Goal: Submit feedback/report problem

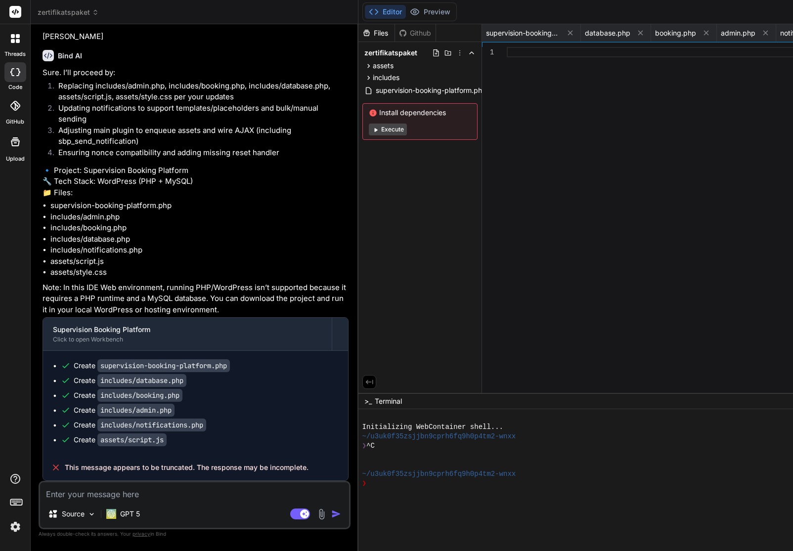
scroll to position [36865, 0]
click at [98, 494] on textarea at bounding box center [194, 491] width 309 height 18
type textarea "I"
type textarea "x"
type textarea "Ic"
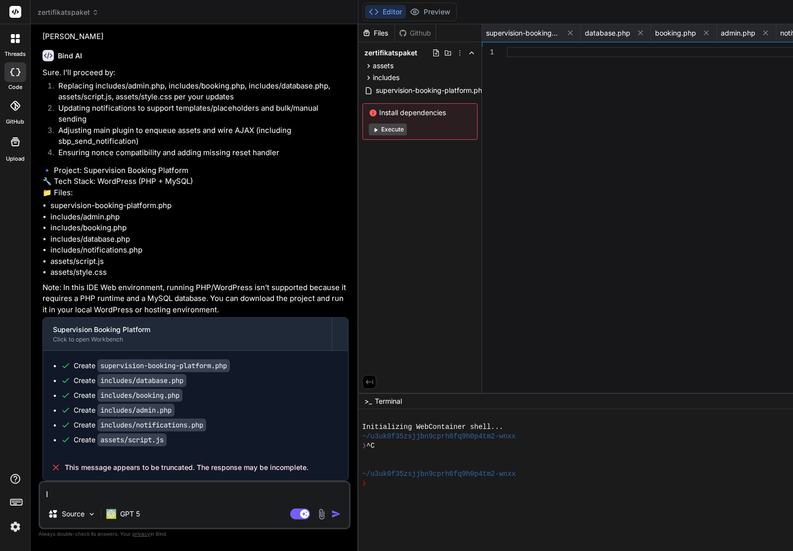
type textarea "x"
type textarea "Ich"
type textarea "x"
type textarea "Ich"
type textarea "x"
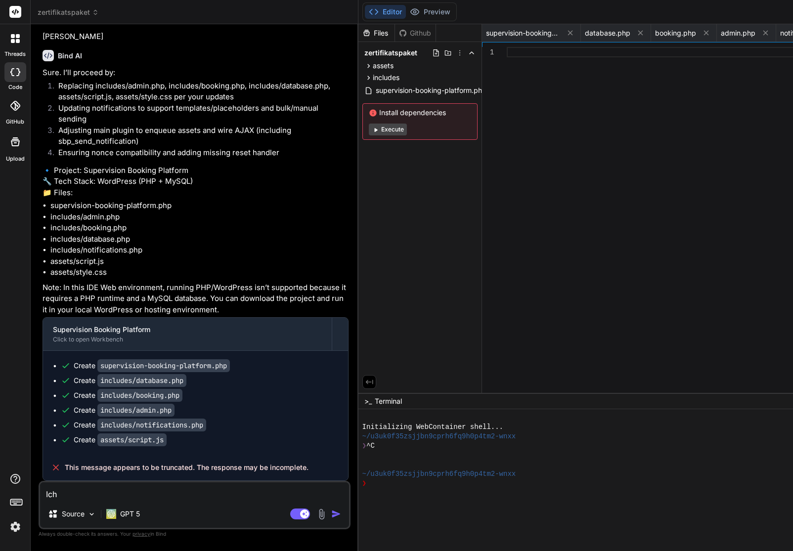
type textarea "Ich m"
type textarea "x"
type textarea "Ich mö"
type textarea "x"
type textarea "Ich möc"
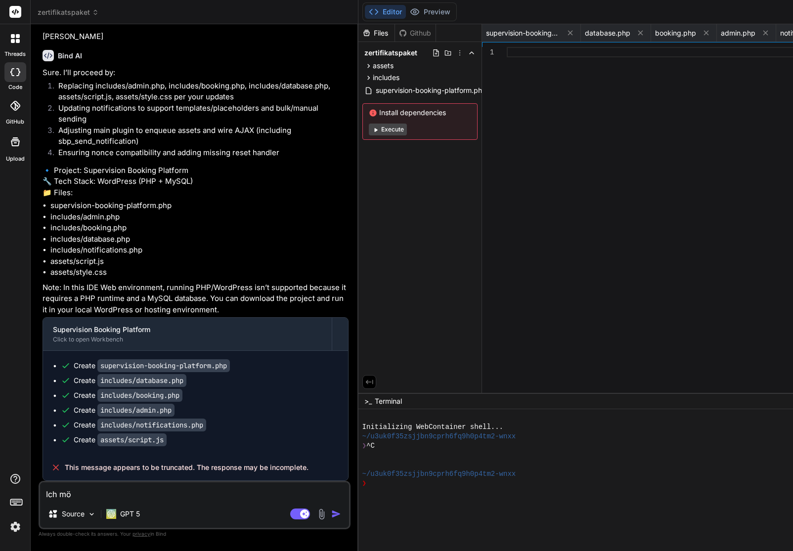
type textarea "x"
type textarea "Ich möch"
type textarea "x"
type textarea "Ich möcht"
type textarea "x"
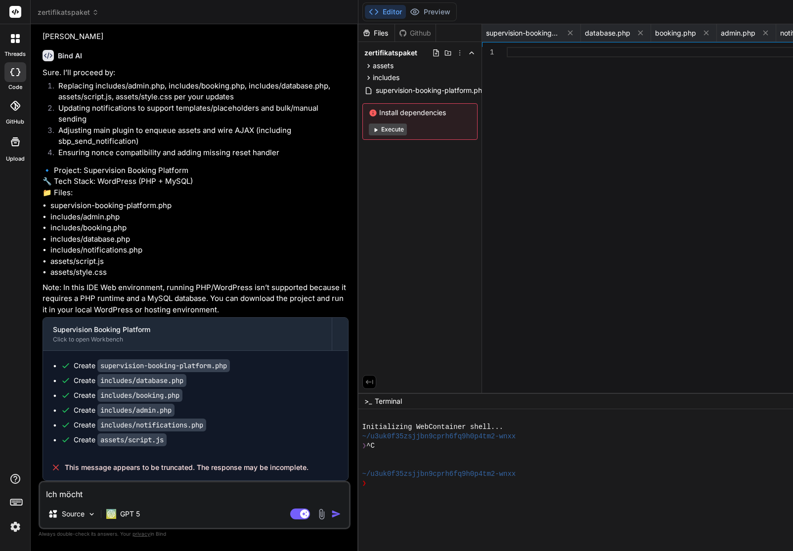
type textarea "Ich möchte"
type textarea "x"
type textarea "Ich möchte"
type textarea "x"
type textarea "Ich möchte b"
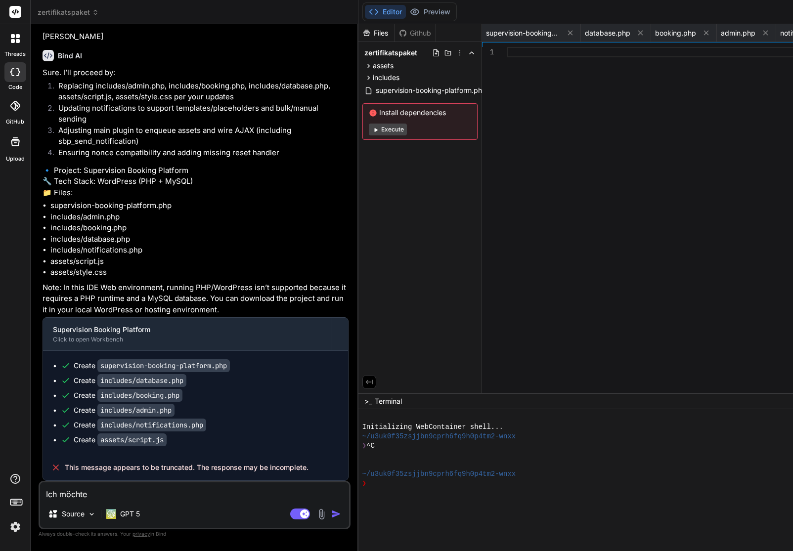
type textarea "x"
type textarea "Ich möchte be"
type textarea "x"
type textarea "Ich möchte bei"
type textarea "x"
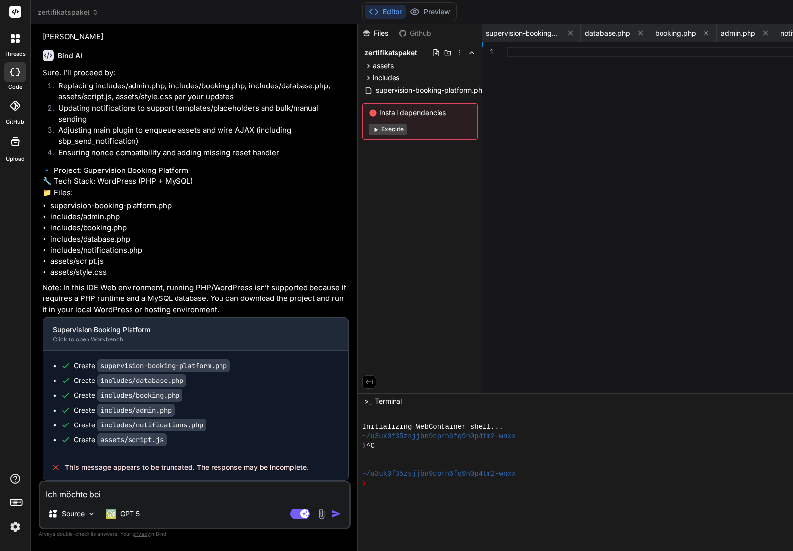
type textarea "Ich möchte bei"
type textarea "x"
type textarea "Ich möchte bei d"
type textarea "x"
type textarea "Ich möchte bei de"
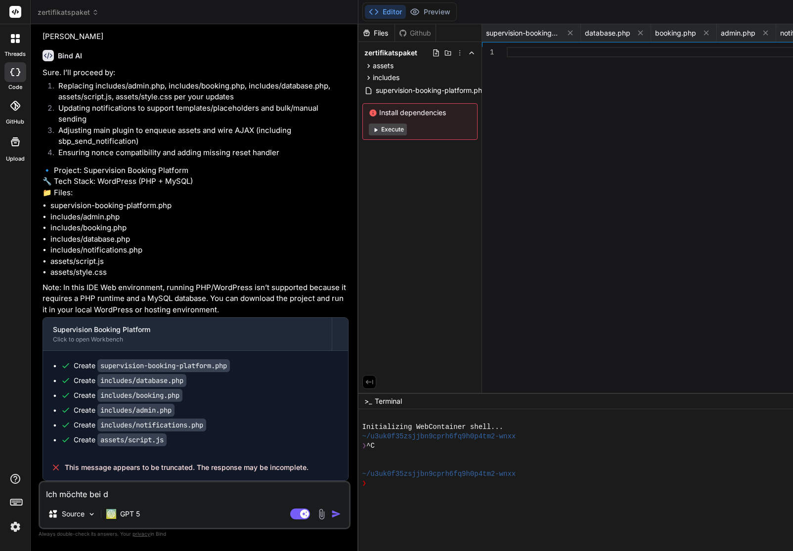
type textarea "x"
type textarea "Ich möchte bei der"
type textarea "x"
type textarea "Ich möchte bei der"
type textarea "x"
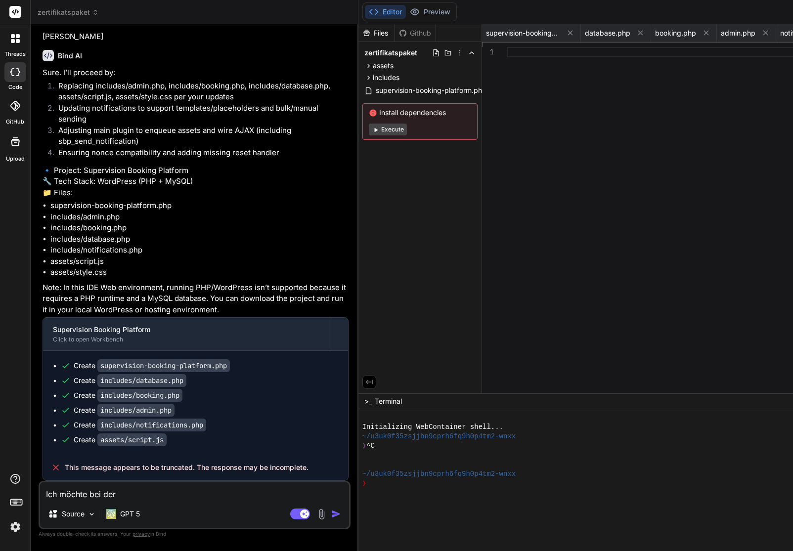
paste textarea "Supervision Administration"
type textarea "Ich möchte bei der Supervision Administration"
type textarea "x"
type textarea "Ich möchte bei der Supervision Administration,"
type textarea "x"
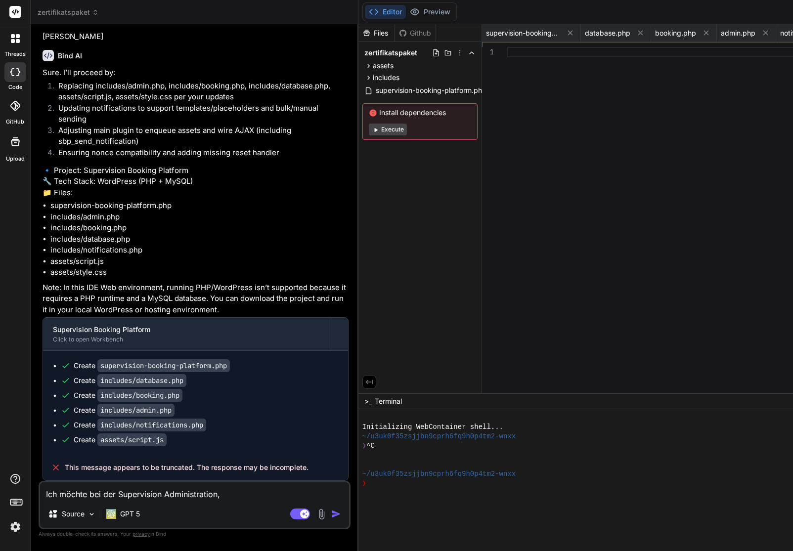
type textarea "Ich möchte bei der Supervision Administration,"
type textarea "x"
type textarea "Ich möchte bei der Supervision Administration, d"
type textarea "x"
type textarea "Ich möchte bei der Supervision Administration, da"
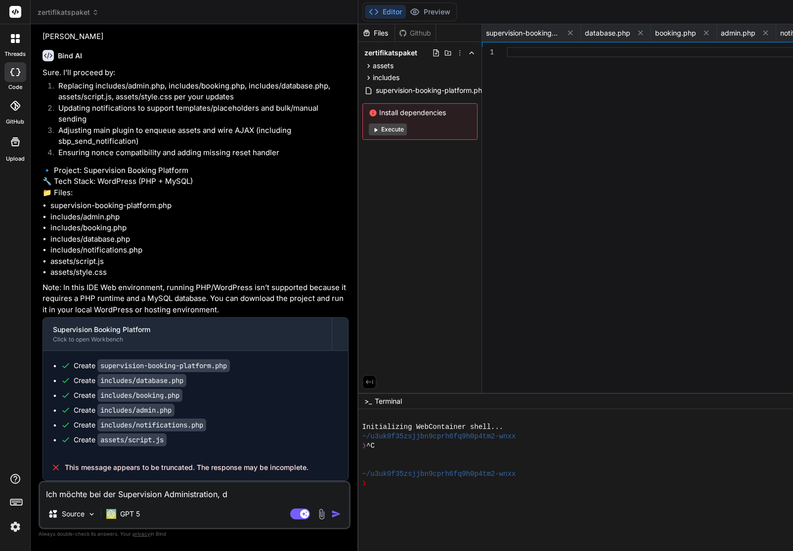
type textarea "x"
type textarea "Ich möchte bei der Supervision Administration, das"
type textarea "x"
type textarea "Ich möchte bei der Supervision Administration, dass"
type textarea "x"
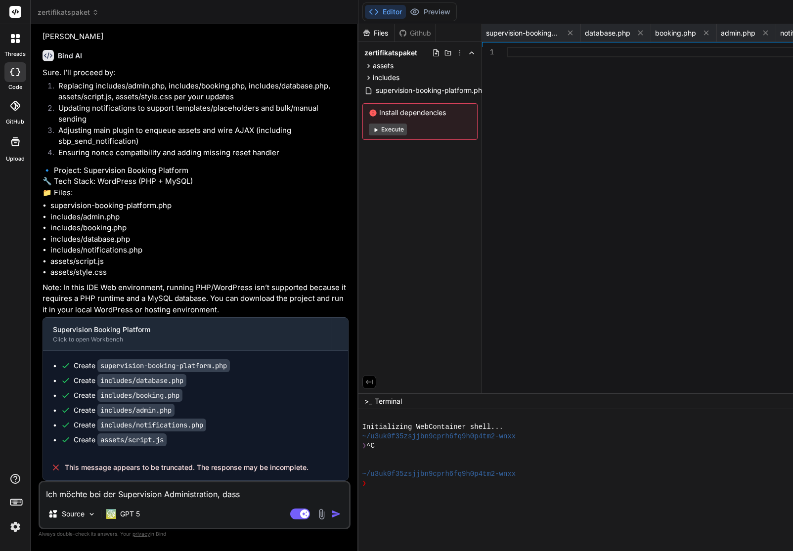
type textarea "Ich möchte bei der Supervision Administration, dass"
type textarea "x"
type textarea "Ich möchte bei der Supervision Administration, dass d"
type textarea "x"
type textarea "Ich möchte bei der Supervision Administration, dass di"
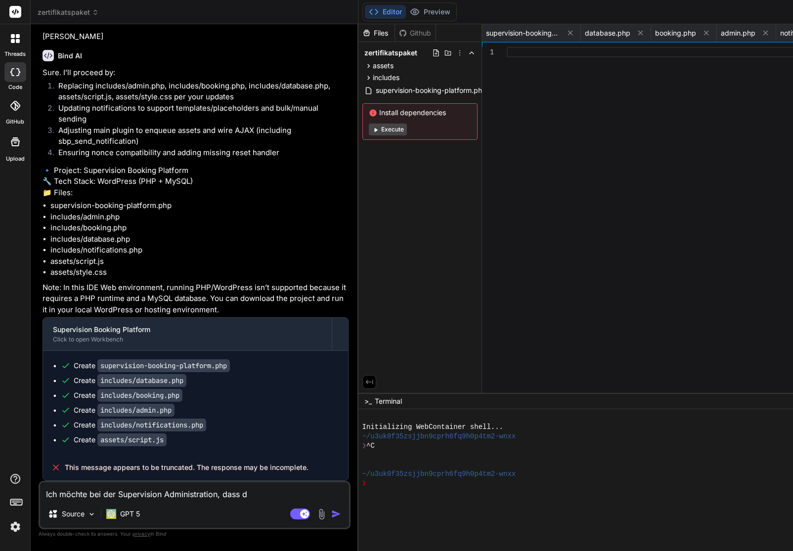
type textarea "x"
type textarea "Ich möchte bei der Supervision Administration, dass die"
type textarea "x"
type textarea "Ich möchte bei der Supervision Administration, dass die"
type textarea "x"
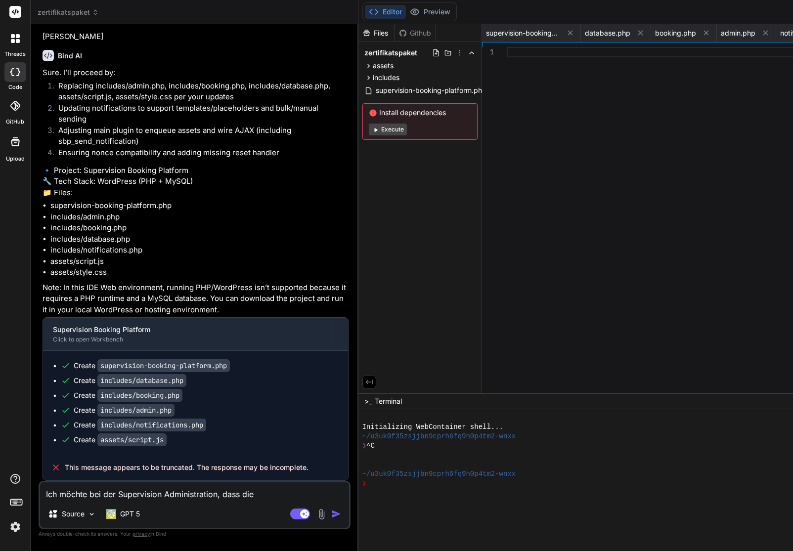
click at [257, 494] on textarea "Ich möchte bei der Supervision Administration, dass die" at bounding box center [194, 491] width 309 height 18
type textarea "Ich möchte bei der Supervision Administration, dass die E"
type textarea "x"
type textarea "Ich möchte bei der Supervision Administration, dass die Em"
type textarea "x"
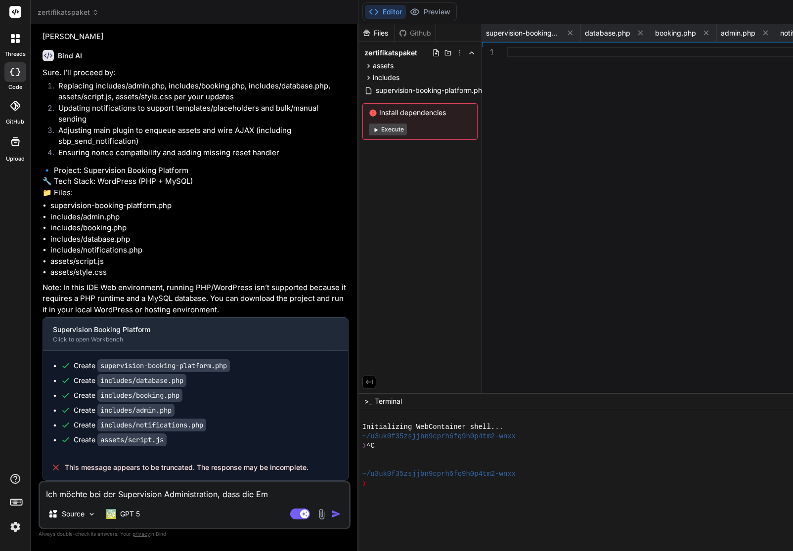
type textarea "Ich möchte bei der Supervision Administration, dass die Emp"
type textarea "x"
type textarea "Ich möchte bei der Supervision Administration, dass die Empf"
type textarea "x"
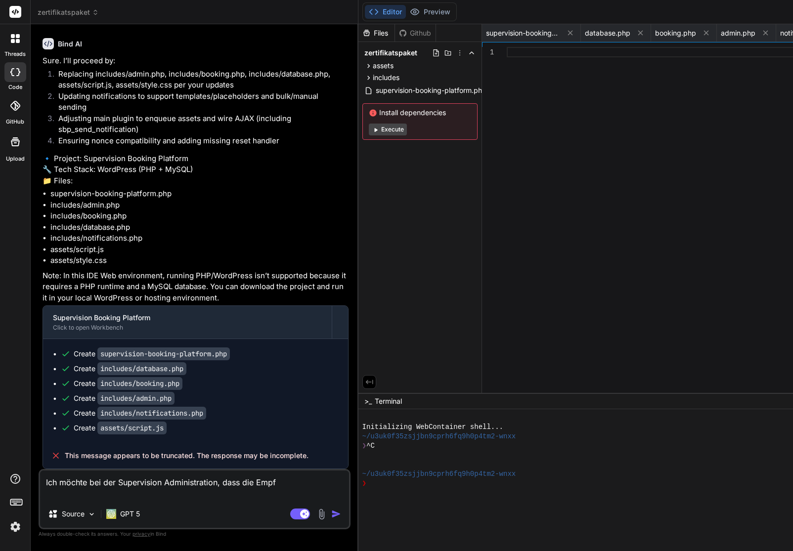
type textarea "Ich möchte bei der Supervision Administration, dass die Empfä"
type textarea "x"
type textarea "Ich möchte bei der Supervision Administration, dass die Empfän"
type textarea "x"
type textarea "Ich möchte bei der Supervision Administration, dass die Empfäng"
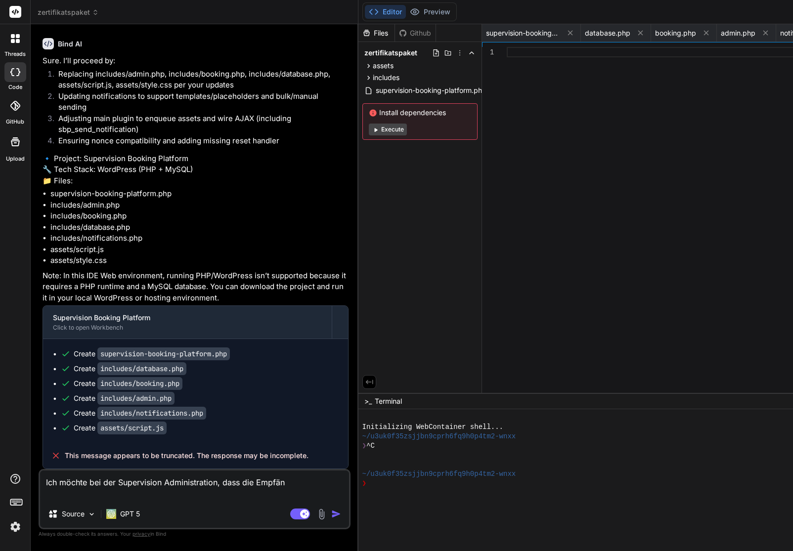
type textarea "x"
type textarea "Ich möchte bei der Supervision Administration, dass die Empfänge"
type textarea "x"
type textarea "Ich möchte bei der Supervision Administration, dass die Empfänger"
type textarea "x"
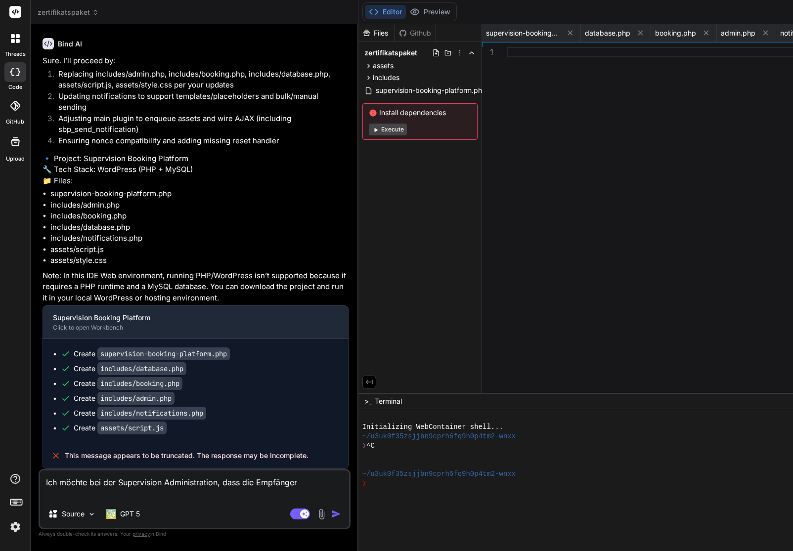
type textarea "Ich möchte bei der Supervision Administration, dass die Empfänger"
type textarea "x"
type textarea "Ich möchte bei der Supervision Administration, dass die Empfänger u"
type textarea "x"
type textarea "Ich möchte bei der Supervision Administration, dass die Empfänger un"
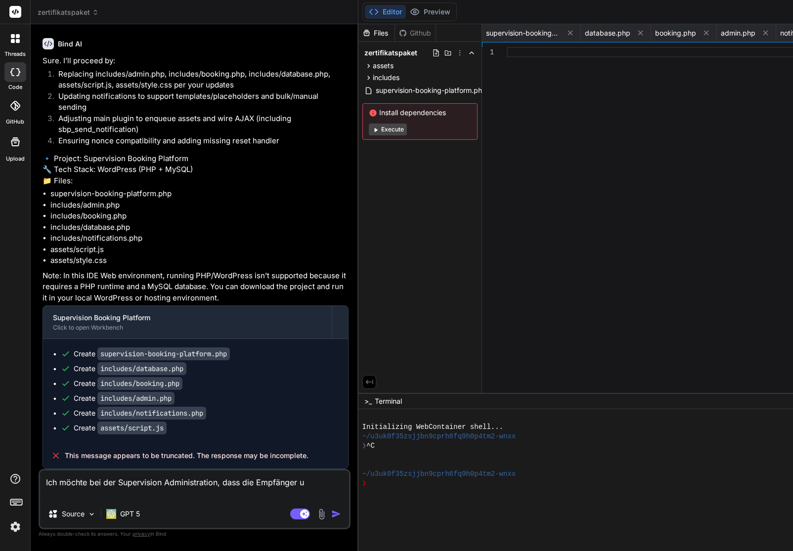
type textarea "x"
type textarea "Ich möchte bei der Supervision Administration, dass die Empfänger unt"
type textarea "x"
type textarea "Ich möchte bei der Supervision Administration, dass die Empfänger unte"
type textarea "x"
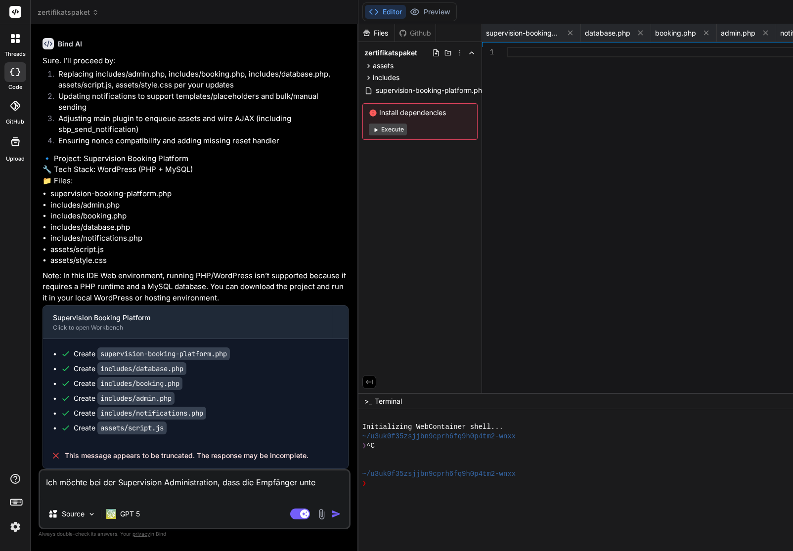
type textarea "Ich möchte bei der Supervision Administration, dass die Empfänger unter"
type textarea "x"
type textarea "Ich möchte bei der Supervision Administration, dass die Empfänger unteri"
type textarea "x"
type textarea "Ich möchte bei der Supervision Administration, dass die Empfänger unterie"
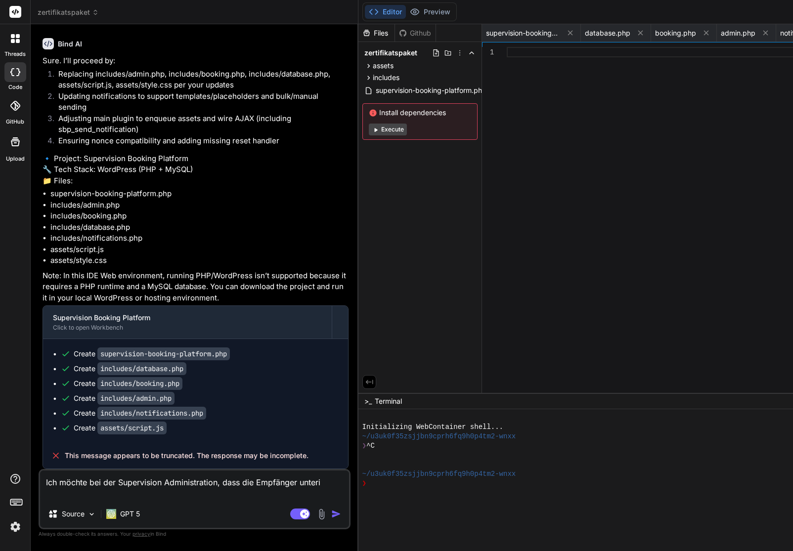
type textarea "x"
type textarea "Ich möchte bei der Supervision Administration, dass die Empfänger unterien"
type textarea "x"
type textarea "Ich möchte bei der Supervision Administration, dass die Empfänger unterie"
type textarea "x"
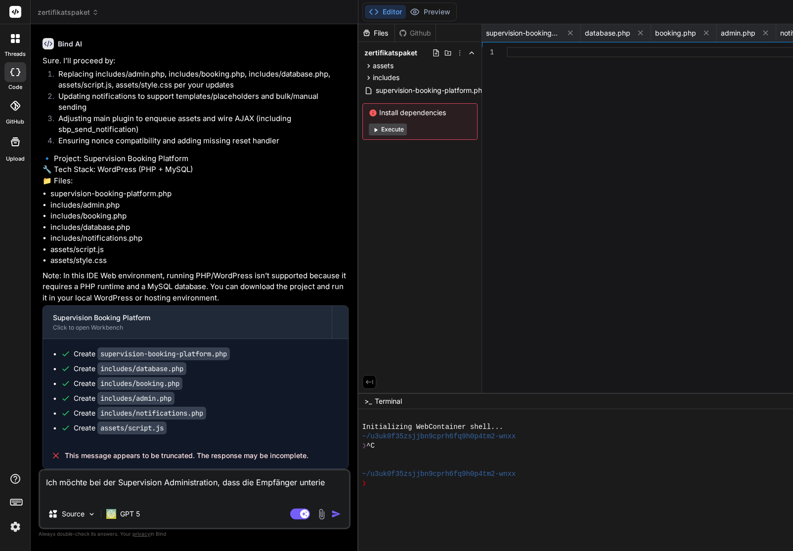
type textarea "Ich möchte bei der Supervision Administration, dass die Empfänger unteri"
type textarea "x"
type textarea "Ich möchte bei der Supervision Administration, dass die Empfänger unter"
type textarea "x"
type textarea "Ich möchte bei der Supervision Administration, dass die Empfänger untere"
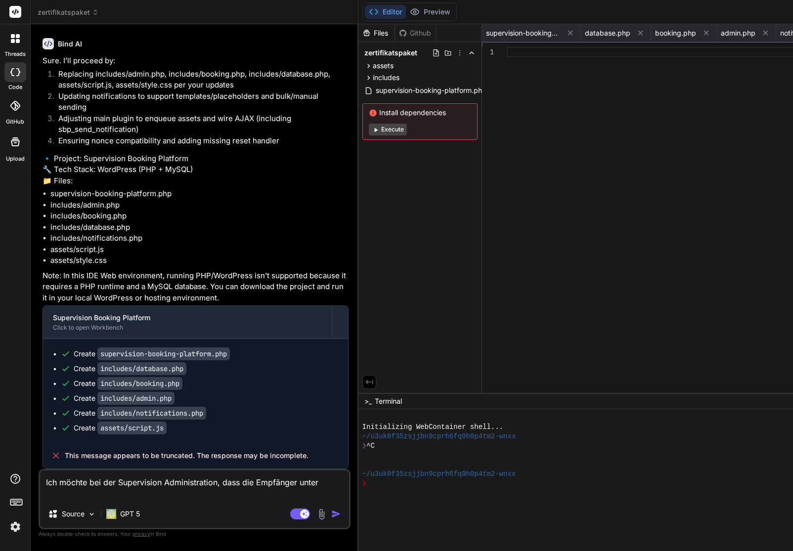
type textarea "x"
type textarea "Ich möchte bei der Supervision Administration, dass die Empfänger unterei"
type textarea "x"
type textarea "Ich möchte bei der Supervision Administration, dass die Empfänger unterein"
type textarea "x"
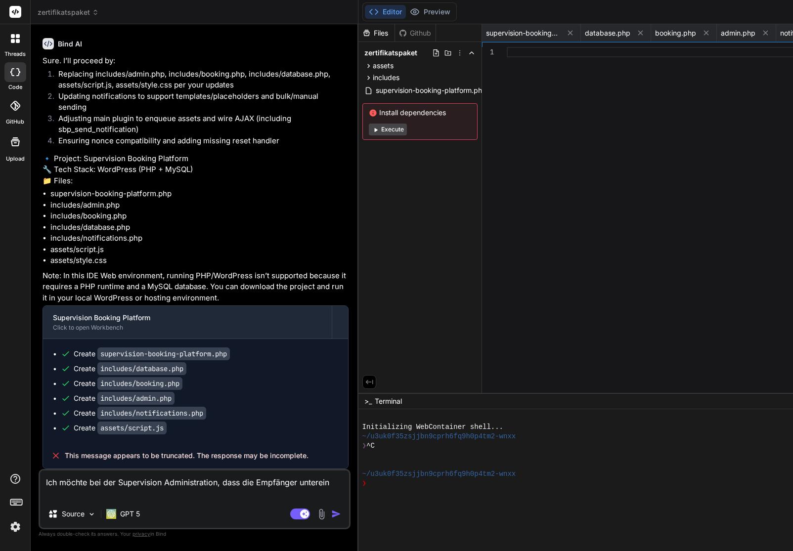
type textarea "Ich möchte bei der Supervision Administration, dass die Empfänger untereina"
type textarea "x"
type textarea "Ich möchte bei der Supervision Administration, dass die Empfänger untereinan"
type textarea "x"
type textarea "Ich möchte bei der Supervision Administration, dass die Empfänger untereinand"
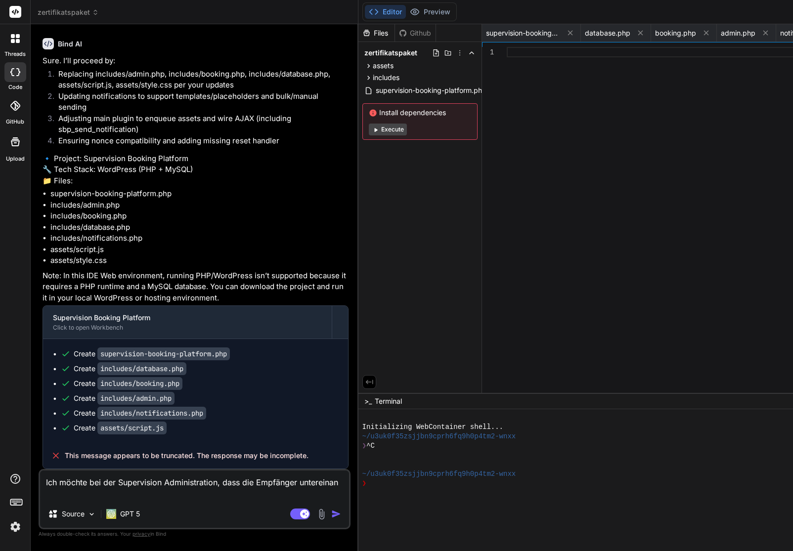
type textarea "x"
type textarea "Ich möchte bei der Supervision Administration, dass die Empfänger untereinande"
type textarea "x"
type textarea "Ich möchte bei der Supervision Administration, dass die Empfänger untereinander"
type textarea "x"
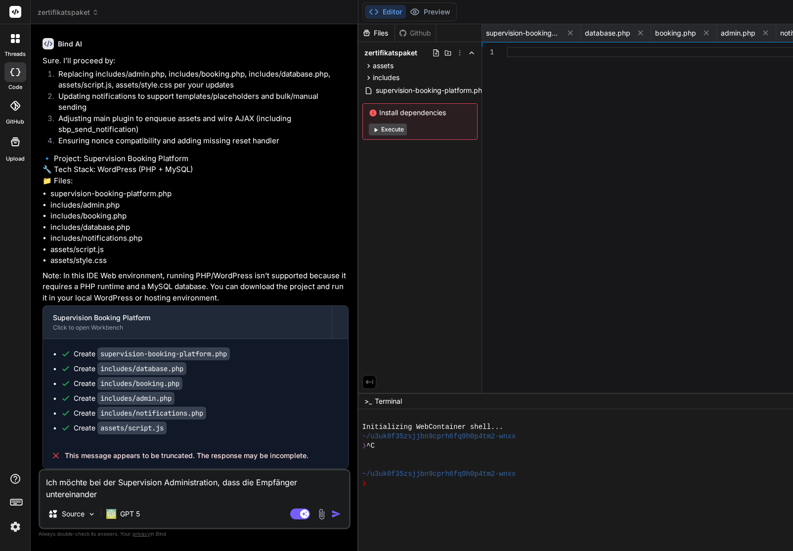
type textarea "Ich möchte bei der Supervision Administration, dass die Empfänger untereinander"
type textarea "x"
type textarea "Ich möchte bei der Supervision Administration, dass die Empfänger untereinander…"
type textarea "x"
type textarea "Ich möchte bei der Supervision Administration, dass die Empfänger untereinander…"
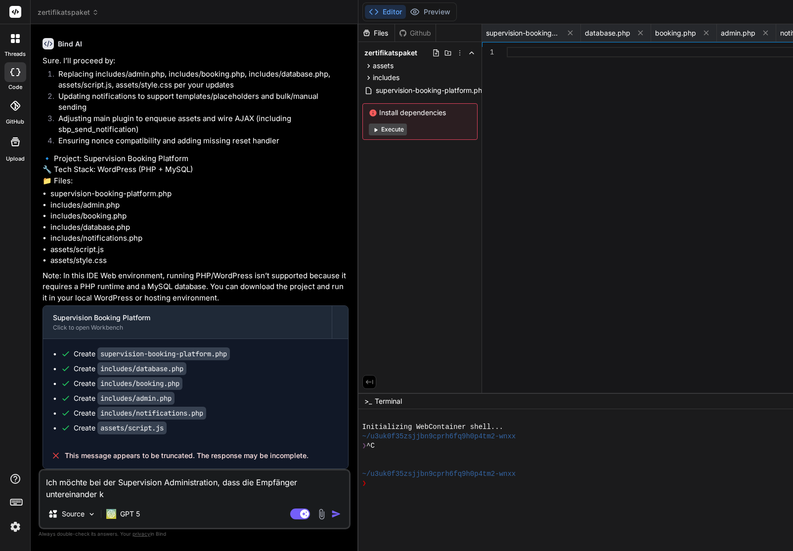
type textarea "x"
type textarea "Ich möchte bei der Supervision Administration, dass die Empfänger untereinander…"
type textarea "x"
type textarea "Ich möchte bei der Supervision Administration, dass die Empfänger untereinander…"
type textarea "x"
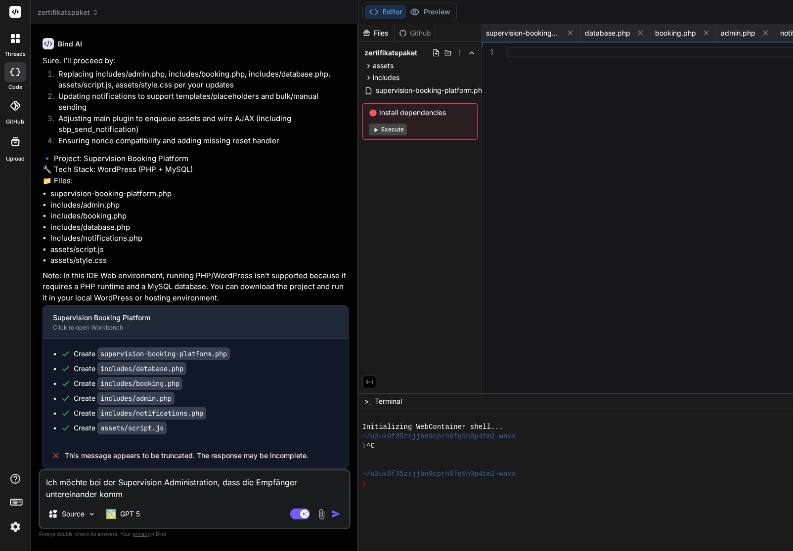
type textarea "Ich möchte bei der Supervision Administration, dass die Empfänger untereinander…"
type textarea "x"
type textarea "Ich möchte bei der Supervision Administration, dass die Empfänger untereinander…"
type textarea "x"
type textarea "Ich möchte bei der Supervision Administration, dass die Empfänger untereinander…"
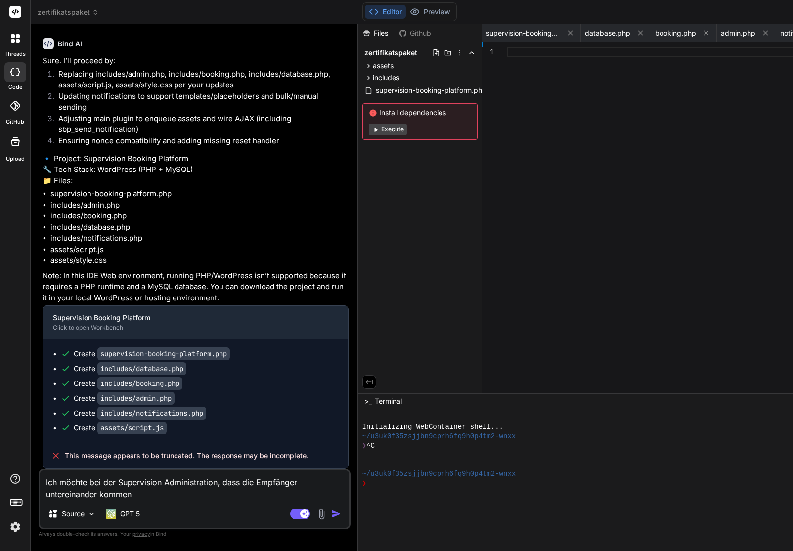
type textarea "x"
type textarea "Ich möchte bei der Supervision Administration, dass die Empfänger untereinander…"
type textarea "x"
type textarea "Ich möchte bei der Supervision Administration, dass die Empfänger untereinander…"
type textarea "x"
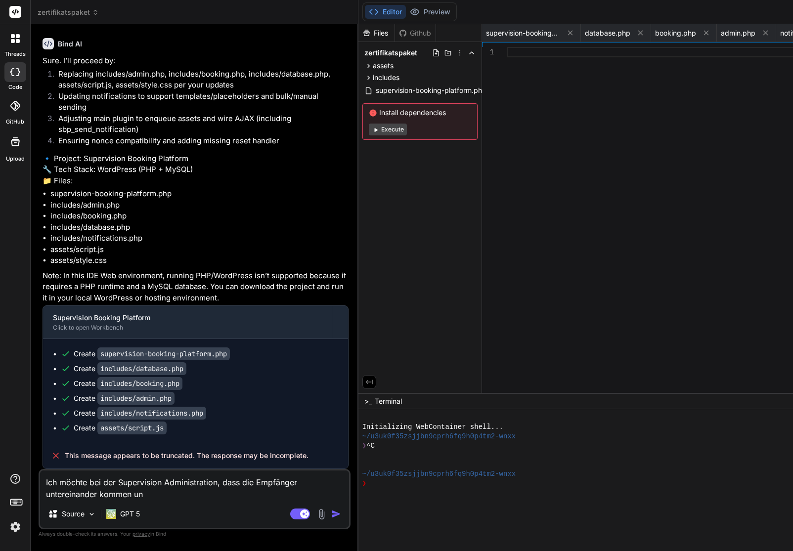
type textarea "Ich möchte bei der Supervision Administration, dass die Empfänger untereinander…"
type textarea "x"
type textarea "Ich möchte bei der Supervision Administration, dass die Empfänger untereinander…"
type textarea "x"
type textarea "Ich möchte bei der Supervision Administration, dass die Empfänger untereinander…"
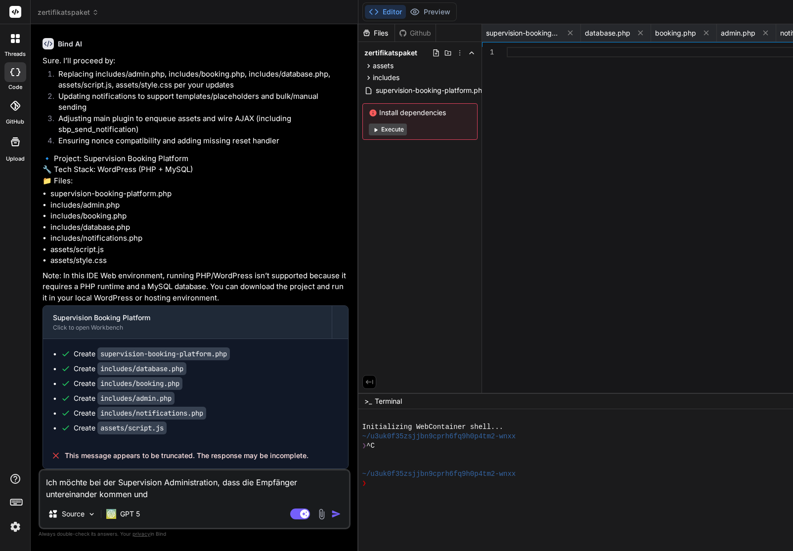
type textarea "x"
type textarea "Ich möchte bei der Supervision Administration, dass die Empfänger untereinander…"
type textarea "x"
type textarea "Ich möchte bei der Supervision Administration, dass die Empfänger untereinander…"
type textarea "x"
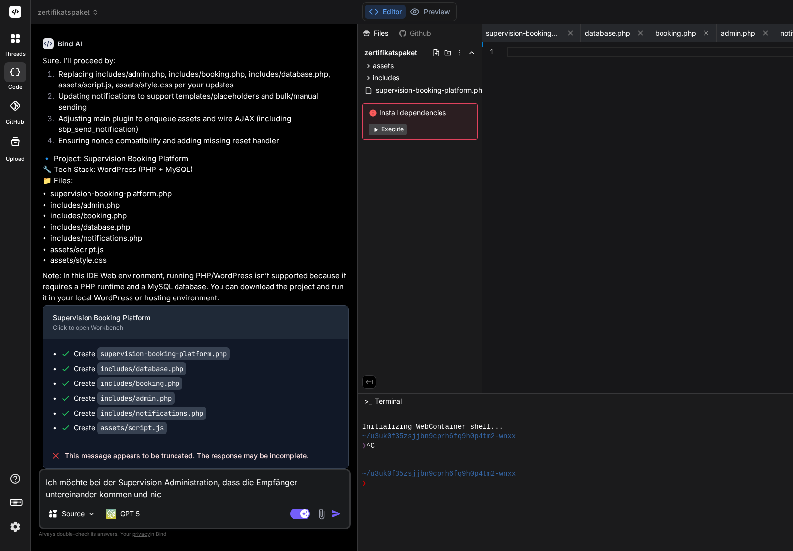
type textarea "Ich möchte bei der Supervision Administration, dass die Empfänger untereinander…"
type textarea "x"
type textarea "Ich möchte bei der Supervision Administration, dass die Empfänger untereinander…"
type textarea "x"
type textarea "Ich möchte bei der Supervision Administration, dass die Empfänger untereinander…"
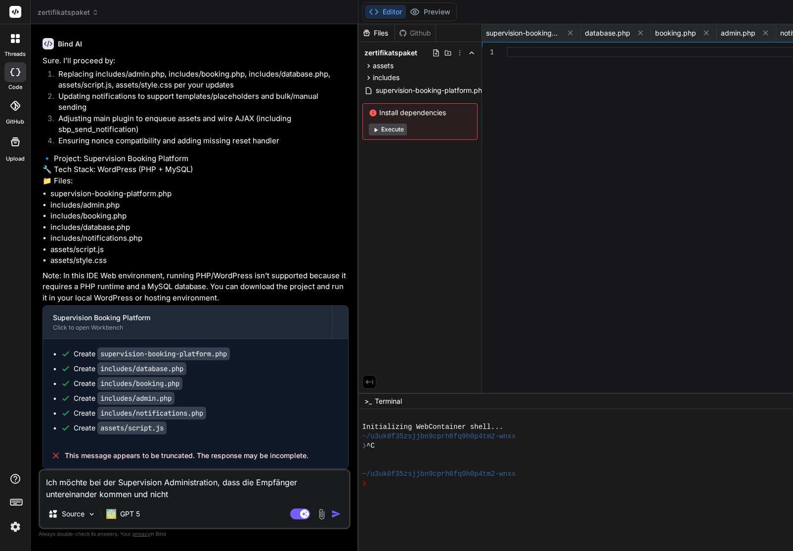
type textarea "x"
type textarea "Ich möchte bei der Supervision Administration, dass die Empfänger untereinander…"
type textarea "x"
type textarea "Ich möchte bei der Supervision Administration, dass die Empfänger untereinander…"
type textarea "x"
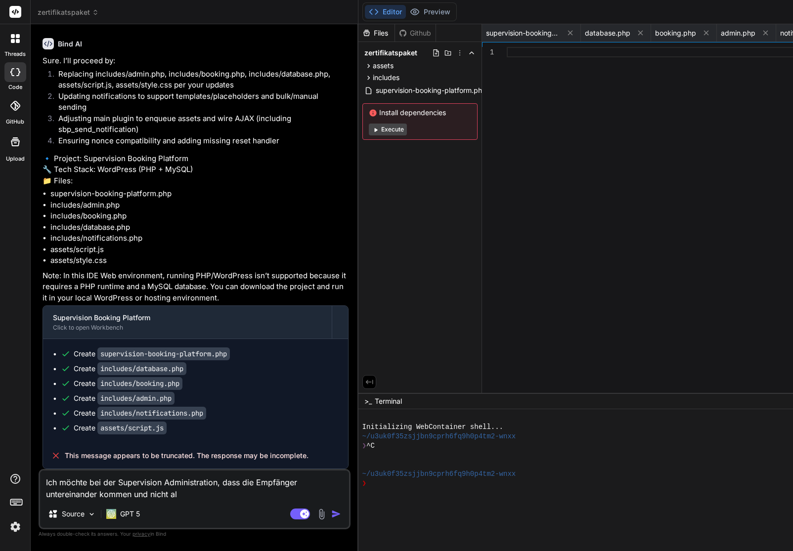
type textarea "Ich möchte bei der Supervision Administration, dass die Empfänger untereinander…"
type textarea "x"
type textarea "Ich möchte bei der Supervision Administration, dass die Empfänger untereinander…"
type textarea "x"
type textarea "Ich möchte bei der Supervision Administration, dass die Empfänger untereinander…"
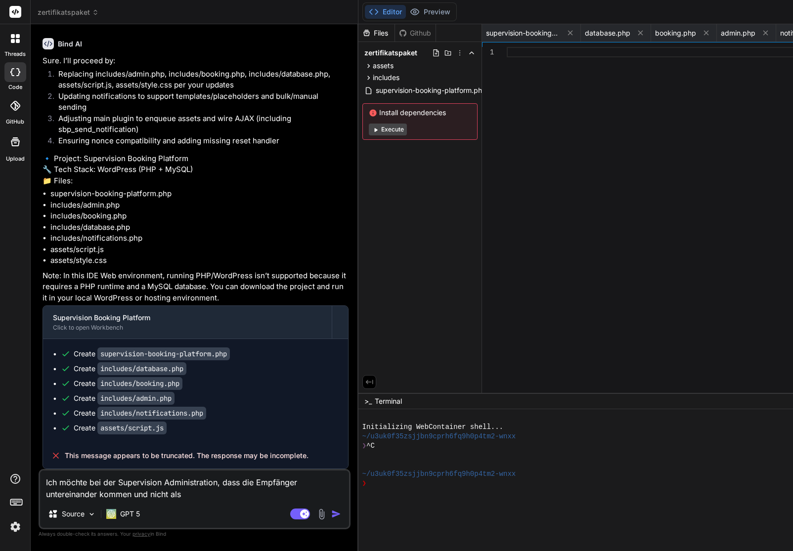
type textarea "x"
type textarea "Ich möchte bei der Supervision Administration, dass die Empfänger untereinander…"
type textarea "x"
type textarea "Ich möchte bei der Supervision Administration, dass die Empfänger untereinander…"
type textarea "x"
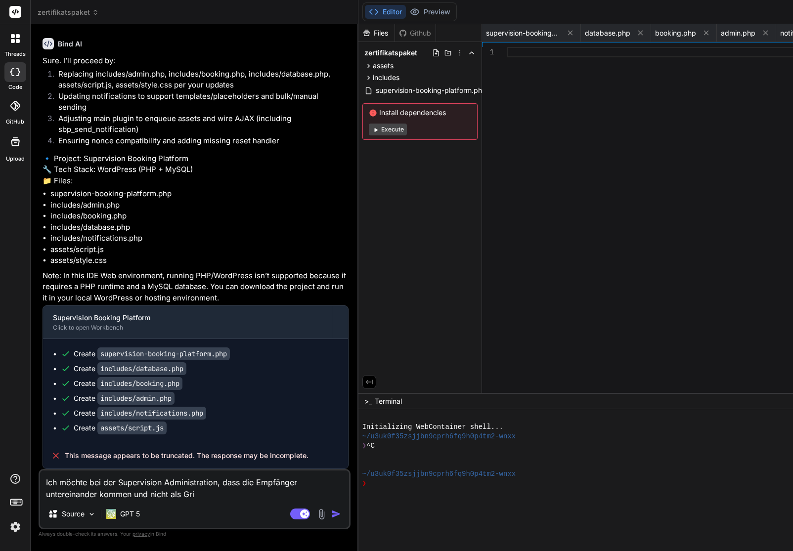
type textarea "Ich möchte bei der Supervision Administration, dass die Empfänger untereinander…"
type textarea "x"
type textarea "Ich möchte bei der Supervision Administration, dass die Empfänger untereinander…"
type textarea "x"
type textarea "Ich möchte bei der Supervision Administration, dass die Empfänger untereinander…"
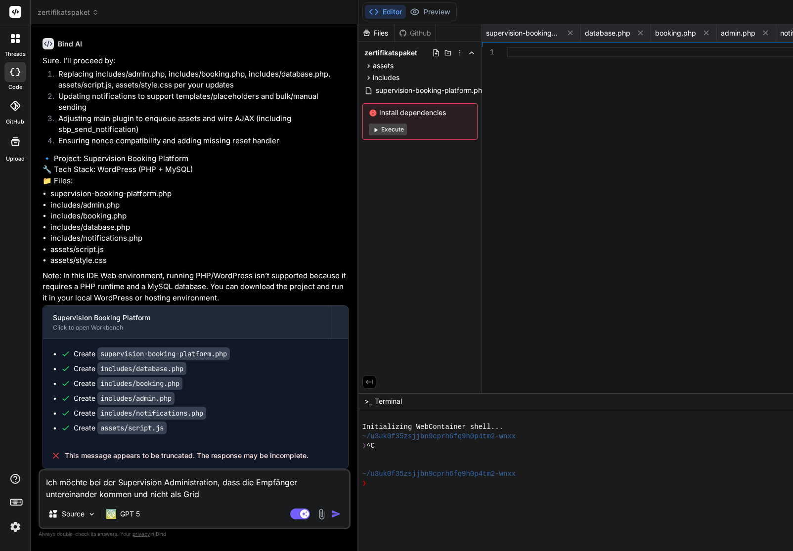
type textarea "x"
type textarea "Ich möchte bei der Supervision Administration, dass die Empfänger untereinander…"
type textarea "x"
type textarea "Ich möchte bei der Supervision Administration, dass die Empfänger untereinander…"
type textarea "x"
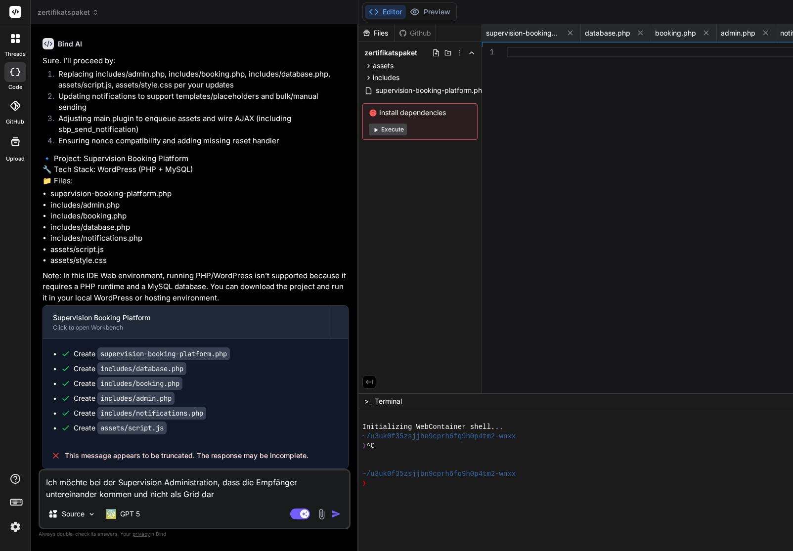
type textarea "Ich möchte bei der Supervision Administration, dass die Empfänger untereinander…"
type textarea "x"
type textarea "Ich möchte bei der Supervision Administration, dass die Empfänger untereinander…"
type textarea "x"
type textarea "Ich möchte bei der Supervision Administration, dass die Empfänger untereinander…"
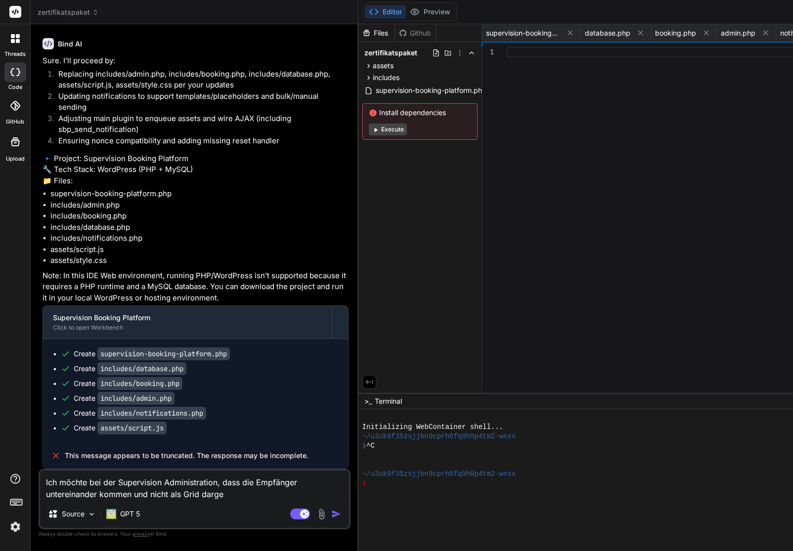
type textarea "x"
type textarea "Ich möchte bei der Supervision Administration, dass die Empfänger untereinander…"
type textarea "x"
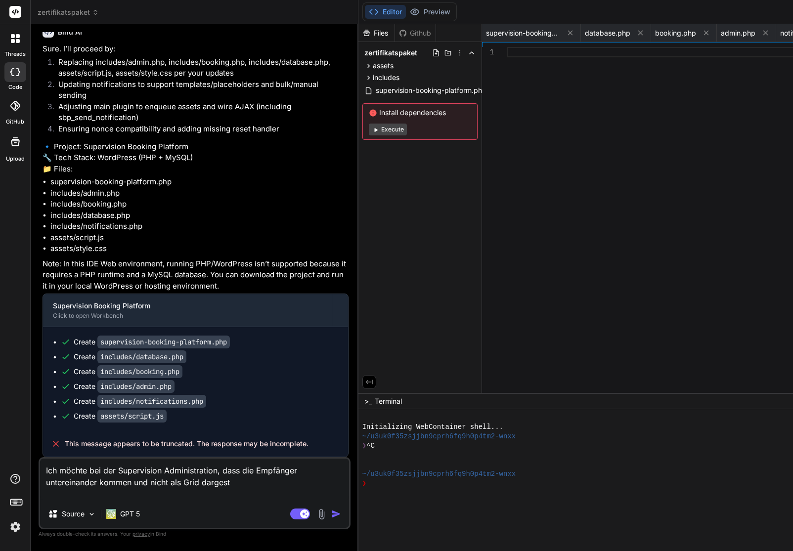
type textarea "Ich möchte bei der Supervision Administration, dass die Empfänger untereinander…"
type textarea "x"
type textarea "Ich möchte bei der Supervision Administration, dass die Empfänger untereinander…"
type textarea "x"
type textarea "Ich möchte bei der Supervision Administration, dass die Empfänger untereinander…"
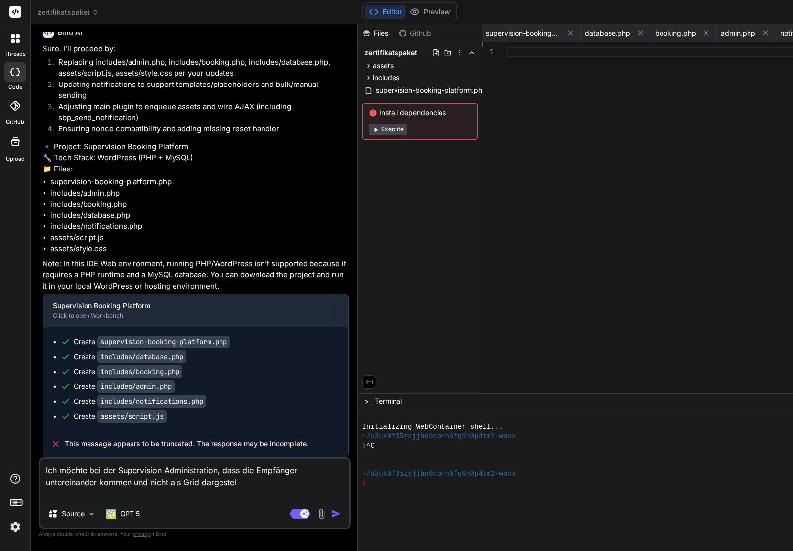
type textarea "x"
type textarea "Ich möchte bei der Supervision Administration, dass die Empfänger untereinander…"
type textarea "x"
type textarea "Ich möchte bei der Supervision Administration, dass die Empfänger untereinander…"
type textarea "x"
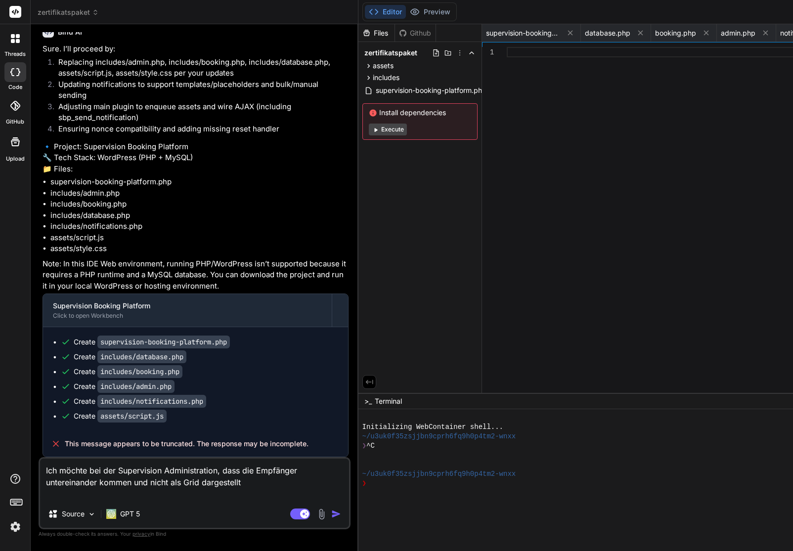
type textarea "Ich möchte bei der Supervision Administration, dass die Empfänger untereinander…"
type textarea "x"
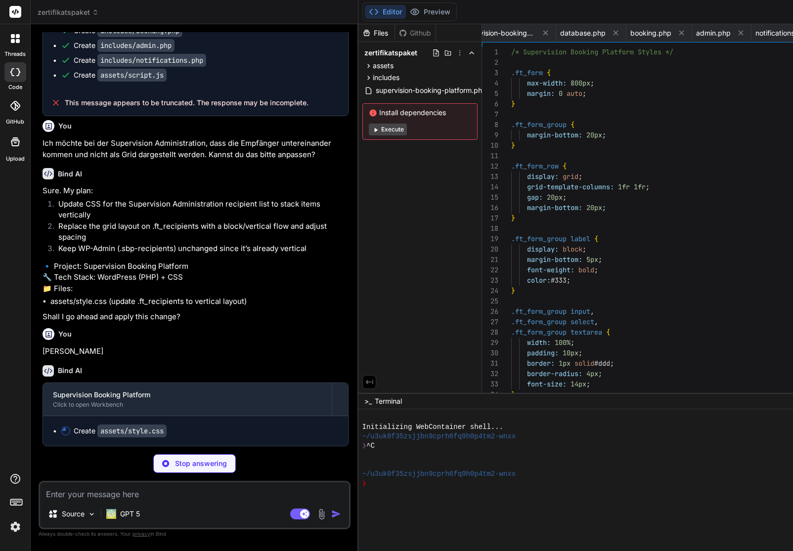
scroll to position [37236, 0]
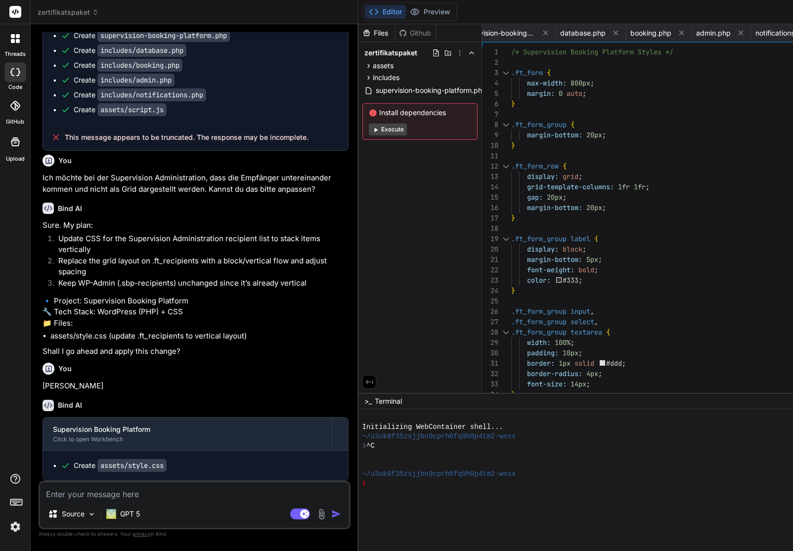
click at [131, 499] on textarea at bounding box center [194, 491] width 309 height 18
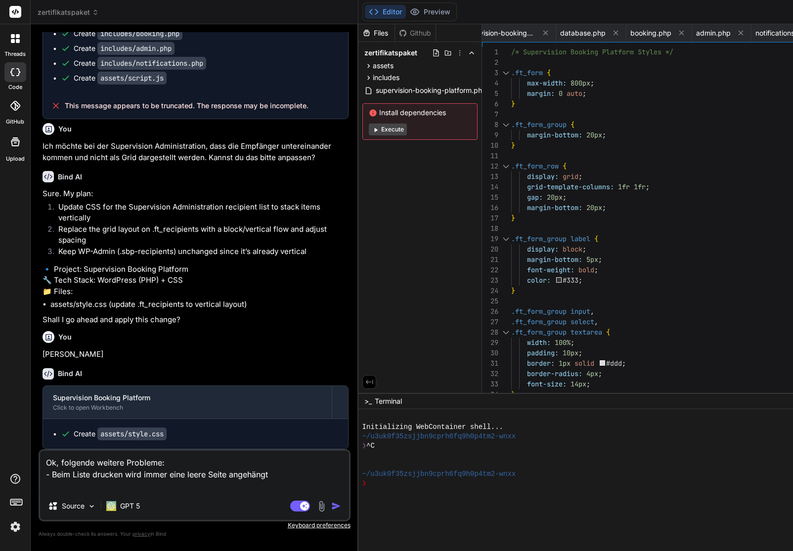
scroll to position [37271, 0]
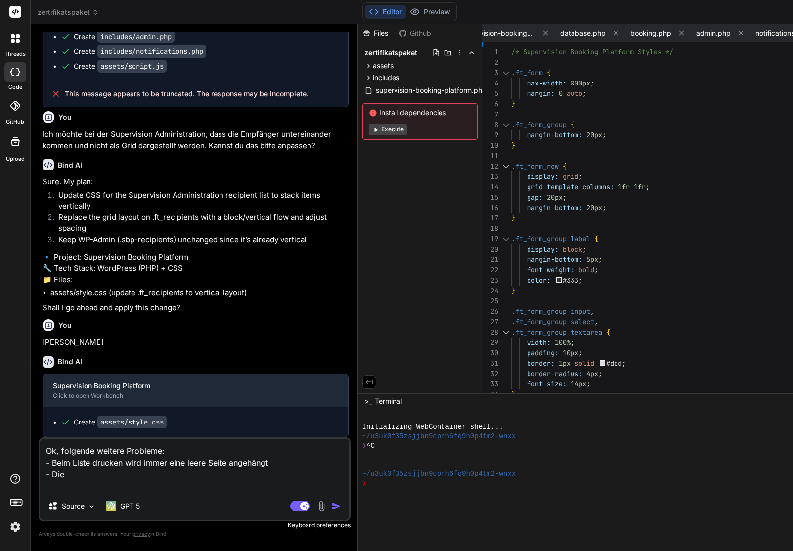
paste textarea "Empfänger:"
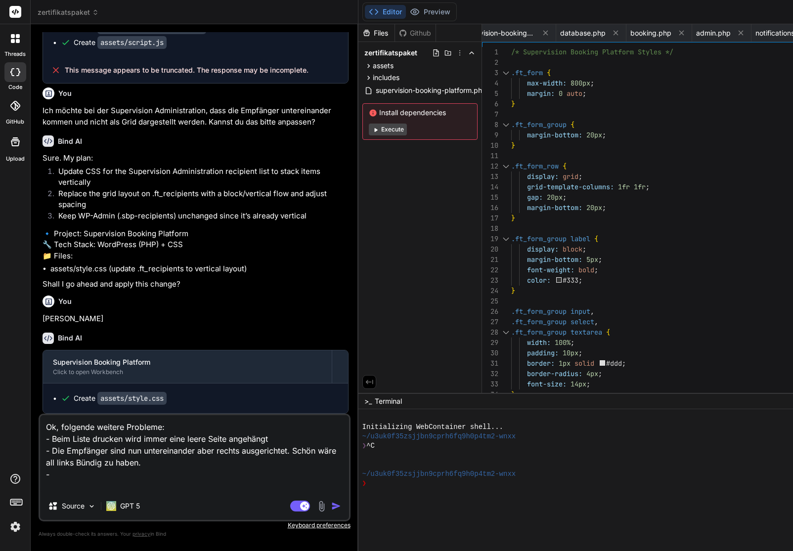
paste textarea "Supervision Administration muss neben Termin bestätigen auch "Nicht teilgenomme…"
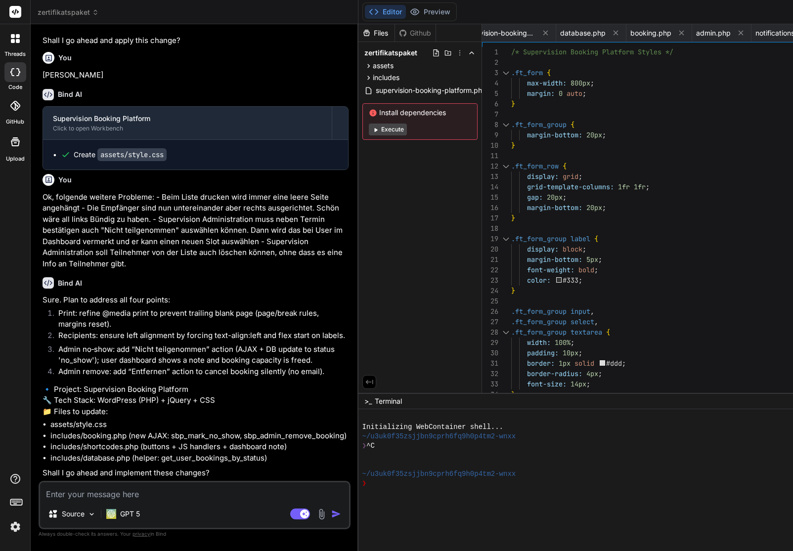
scroll to position [37620, 0]
click at [173, 493] on textarea at bounding box center [194, 491] width 309 height 18
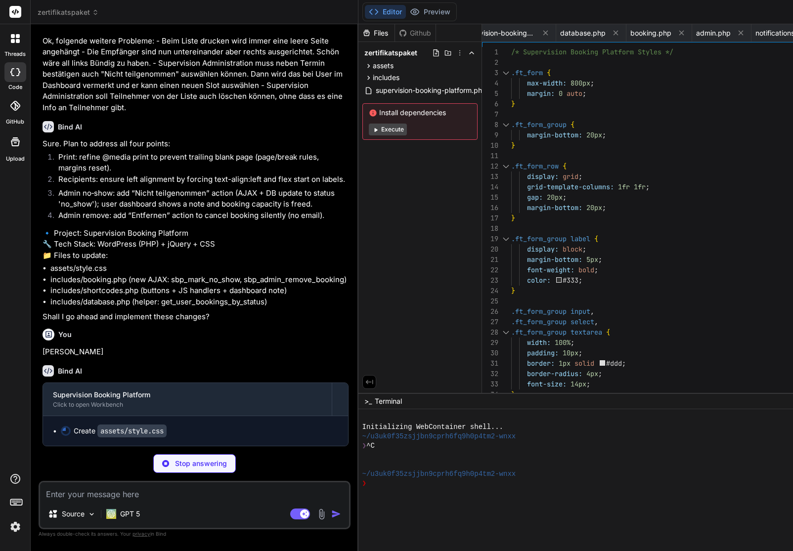
scroll to position [37776, 0]
click at [395, 35] on div "Github" at bounding box center [415, 33] width 41 height 10
click at [395, 33] on div "Github" at bounding box center [415, 33] width 41 height 10
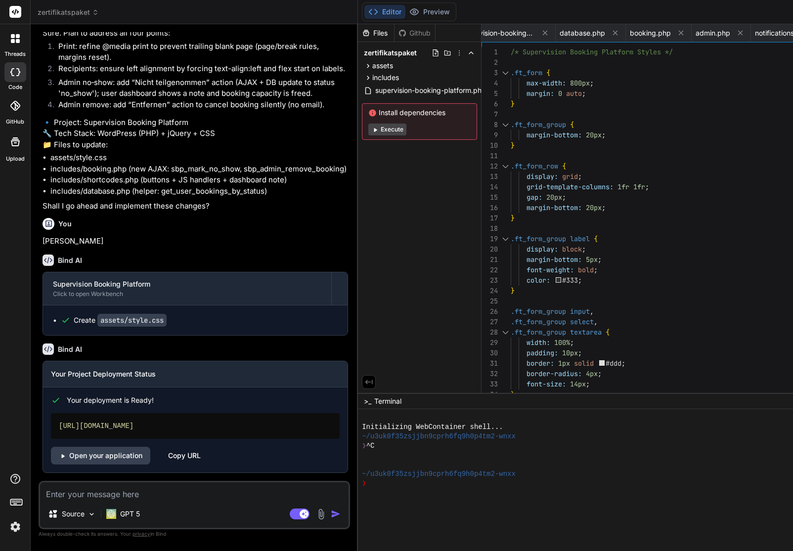
scroll to position [37887, 0]
click at [137, 499] on textarea at bounding box center [194, 491] width 308 height 18
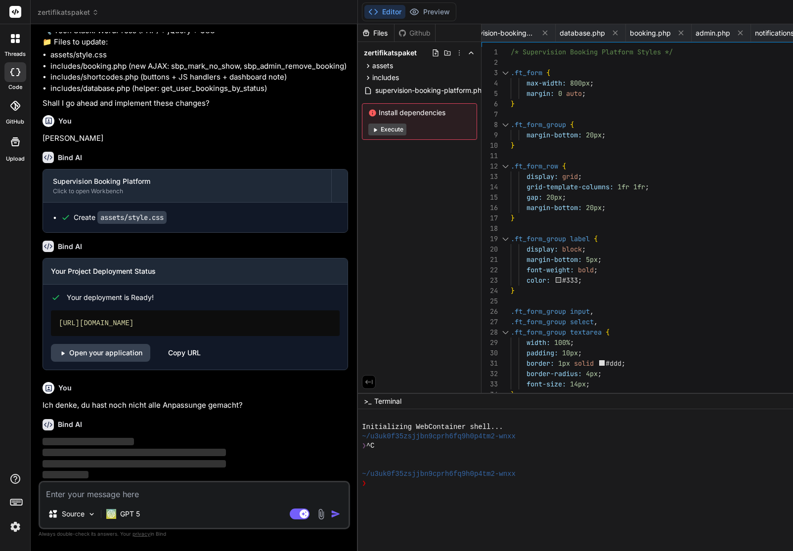
scroll to position [37990, 0]
click at [455, 53] on icon at bounding box center [459, 53] width 8 height 8
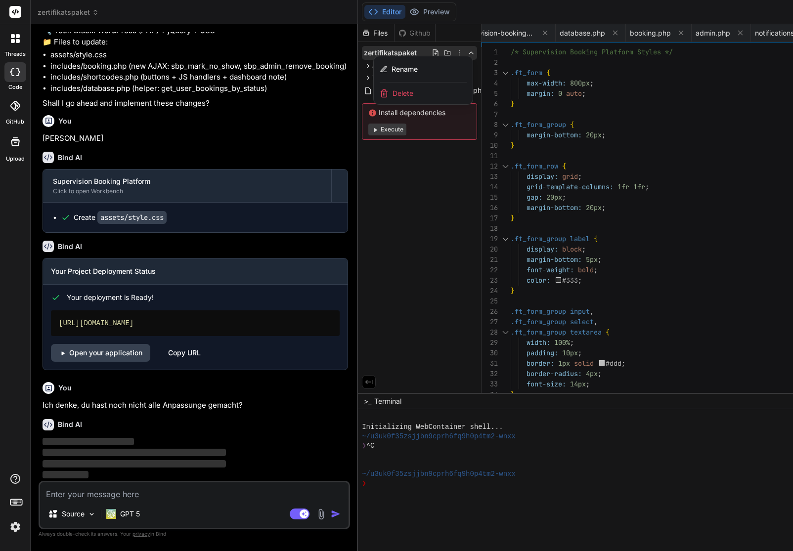
click at [358, 235] on div at bounding box center [690, 287] width 665 height 527
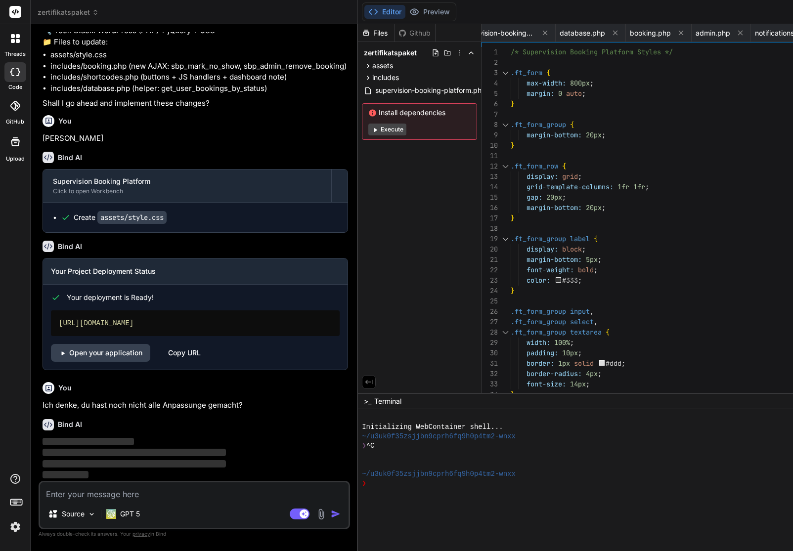
click at [358, 240] on div "Files Github zertifikatspaket assets script.js style.css includes admin.php aja…" at bounding box center [420, 208] width 124 height 369
click at [736, 33] on icon at bounding box center [740, 33] width 8 height 8
click at [701, 33] on icon at bounding box center [705, 33] width 8 height 8
click at [636, 33] on icon at bounding box center [640, 33] width 8 height 8
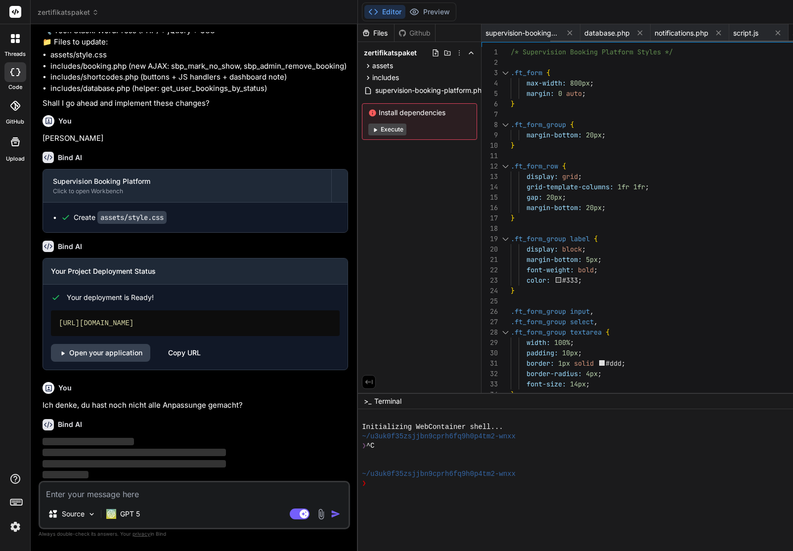
scroll to position [0, 0]
click at [654, 33] on span "notifications.php" at bounding box center [681, 33] width 54 height 10
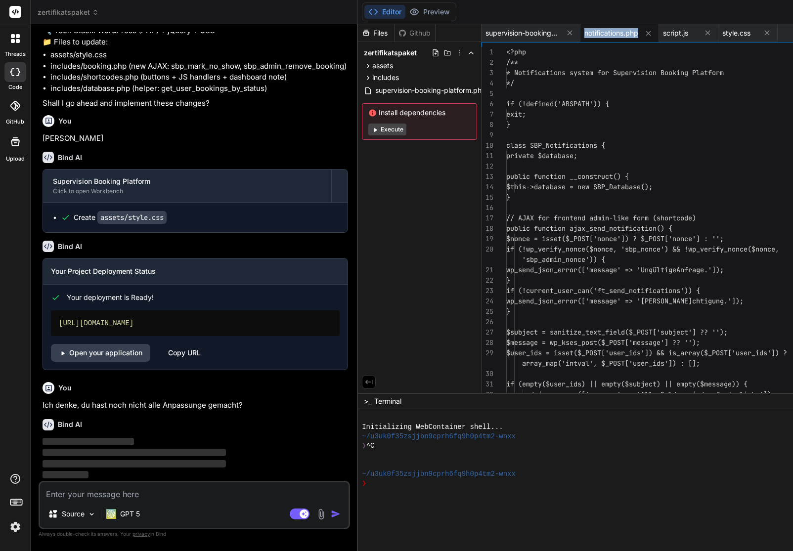
click at [584, 33] on span "notifications.php" at bounding box center [611, 33] width 54 height 10
click at [567, 34] on icon at bounding box center [569, 33] width 5 height 5
click at [545, 33] on icon at bounding box center [549, 33] width 8 height 8
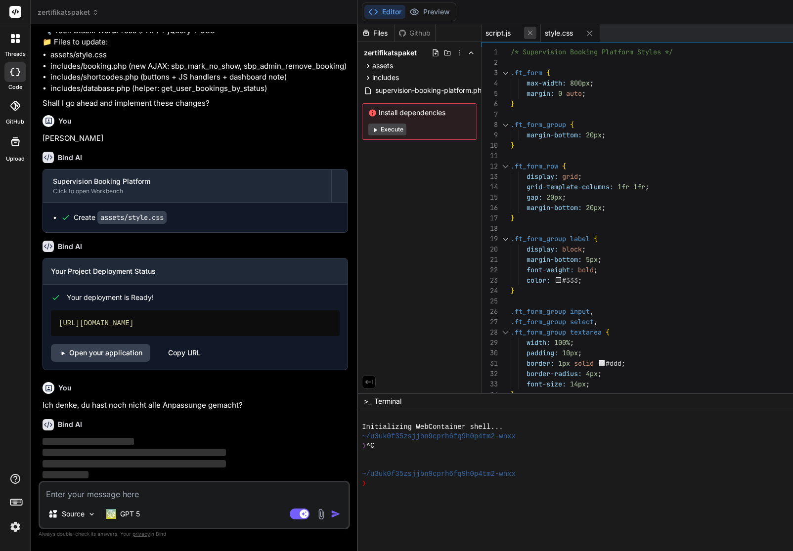
click at [526, 34] on icon at bounding box center [530, 33] width 8 height 8
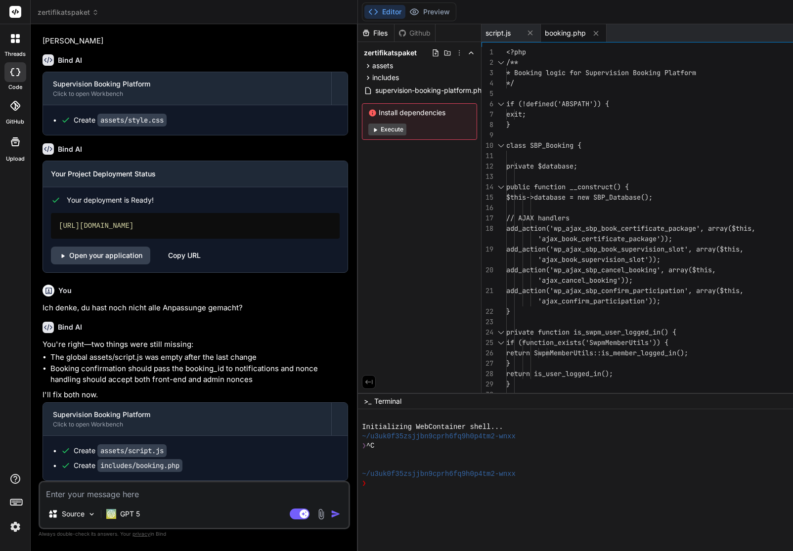
scroll to position [38098, 0]
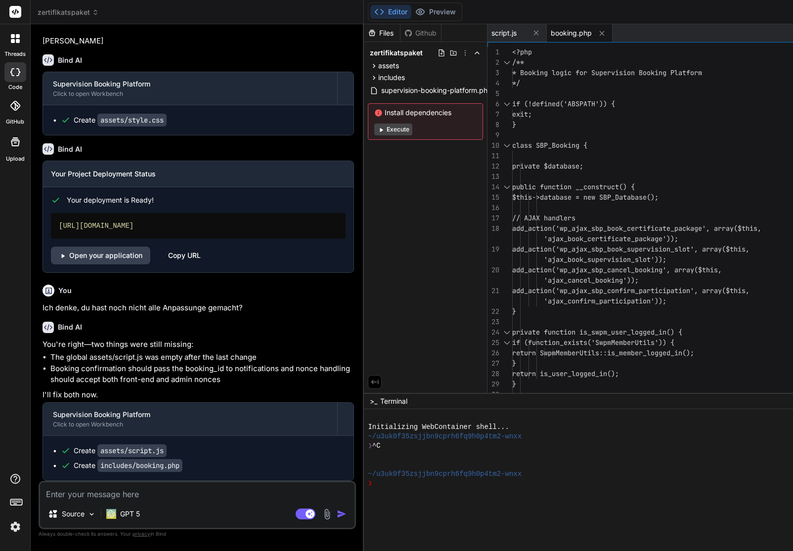
scroll to position [37606, 0]
drag, startPoint x: 44, startPoint y: 139, endPoint x: 155, endPoint y: 226, distance: 141.6
copy p "Ok, folgende weitere Probleme: - Beim Liste drucken wird immer eine leere Seite…"
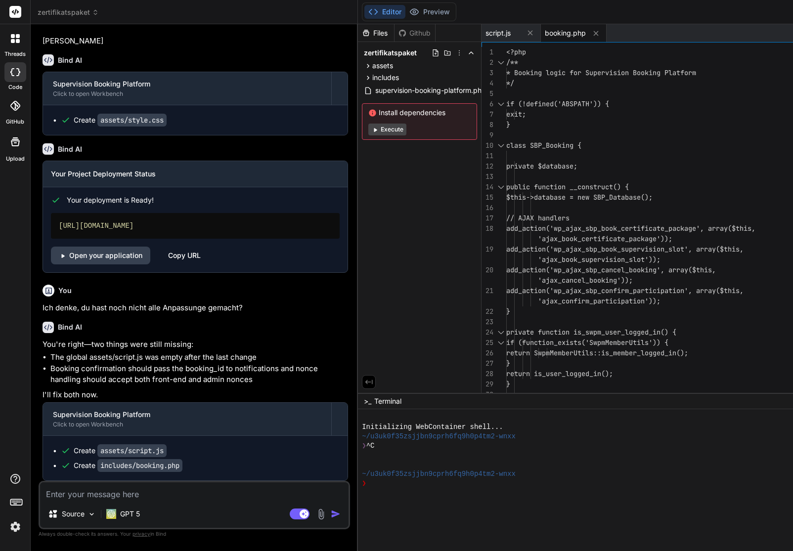
scroll to position [38098, 0]
click at [79, 497] on textarea at bounding box center [194, 491] width 308 height 18
paste textarea "Ok, folgende weitere Probleme: - Beim Liste drucken wird immer eine leere Seite…"
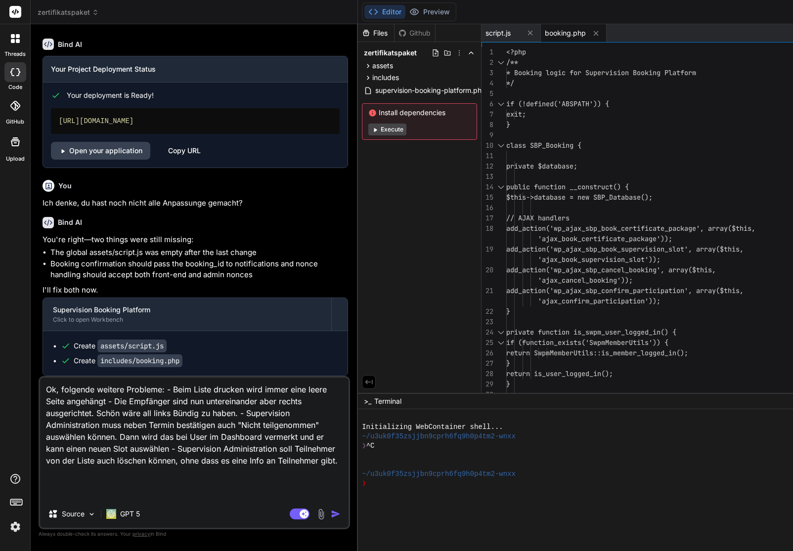
click at [167, 388] on textarea "Ok, folgende weitere Probleme: - Beim Liste drucken wird immer eine leere Seite…" at bounding box center [194, 439] width 308 height 123
click at [55, 424] on textarea "Ok, folgende weitere Probleme: - Beim Liste drucken wird immer eine leere Seite…" at bounding box center [194, 439] width 308 height 123
drag, startPoint x: 180, startPoint y: 447, endPoint x: 106, endPoint y: 468, distance: 76.5
click at [106, 468] on textarea "Ok, folgende weitere Probleme: - Beim Liste drucken wird immer eine leere Seite…" at bounding box center [194, 439] width 308 height 123
click at [118, 480] on textarea "Ok, folgende weitere Probleme: - Beim Liste drucken wird immer eine leere Seite…" at bounding box center [194, 439] width 308 height 123
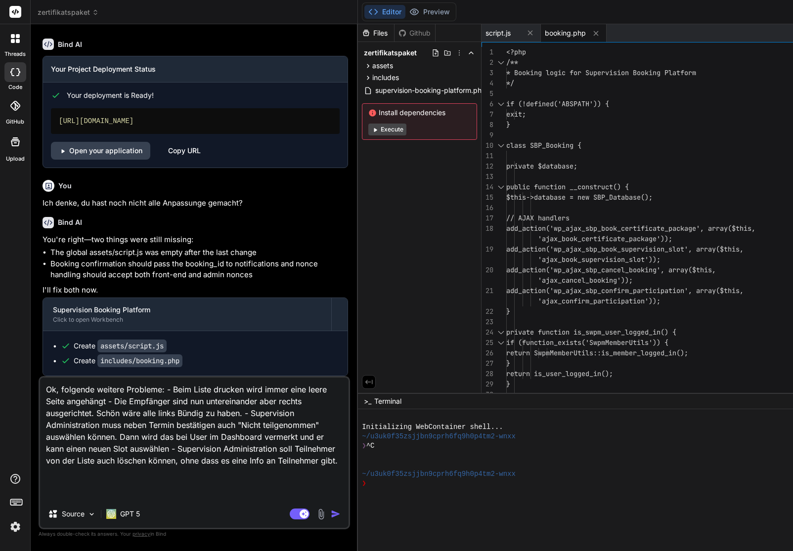
click at [154, 483] on textarea "Ok, folgende weitere Probleme: - Beim Liste drucken wird immer eine leere Seite…" at bounding box center [194, 439] width 308 height 123
click at [331, 514] on img "button" at bounding box center [336, 514] width 10 height 10
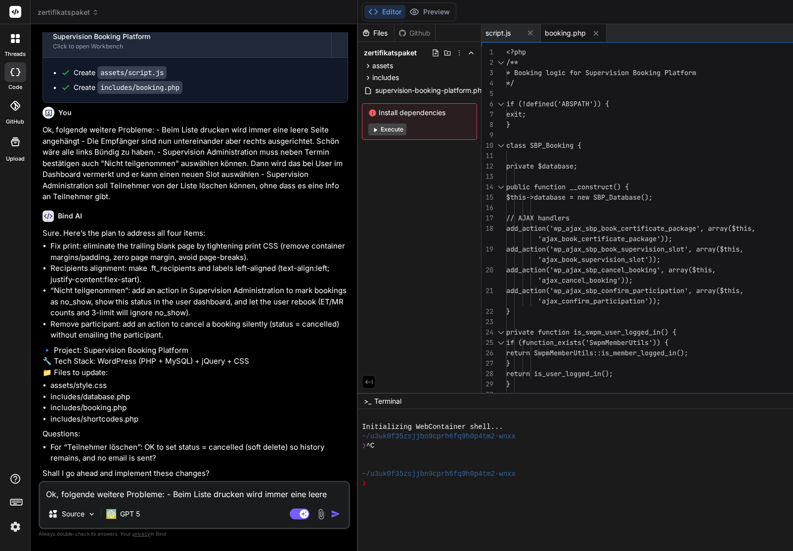
scroll to position [38543, 0]
click at [86, 495] on textarea "Ok, folgende weitere Probleme: - Beim Liste drucken wird immer eine leere Seite…" at bounding box center [194, 491] width 308 height 18
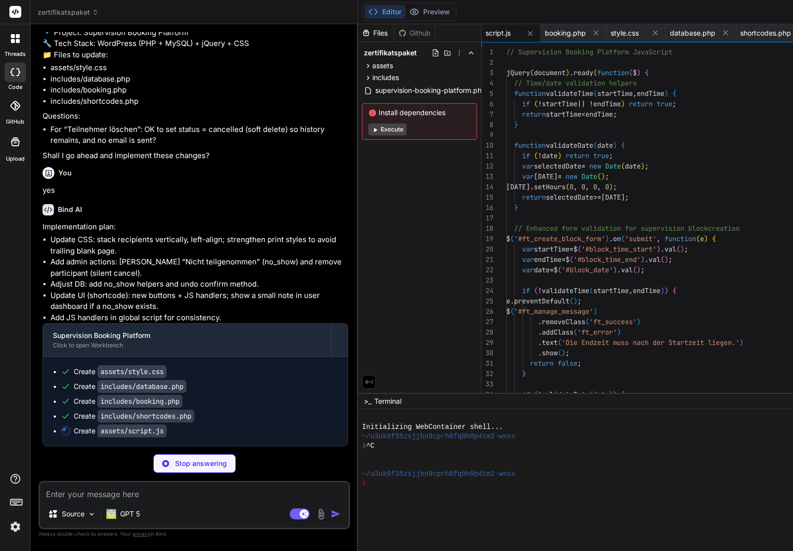
scroll to position [0, 0]
